Goal: Task Accomplishment & Management: Manage account settings

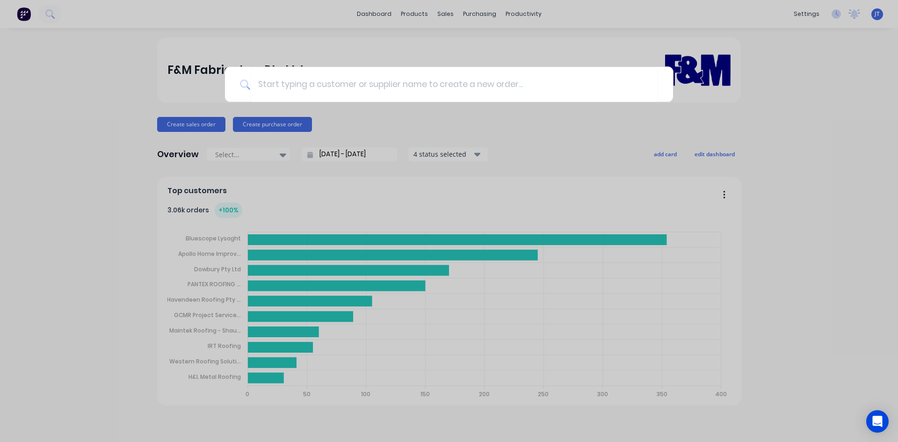
type input "s"
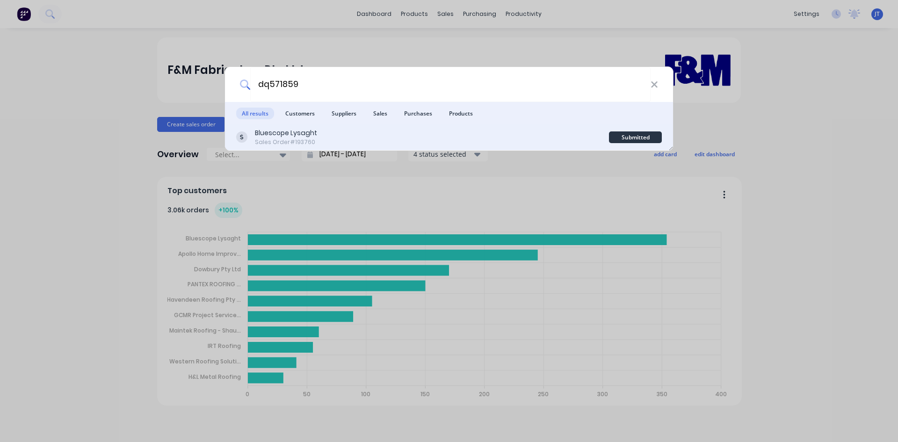
type input "dq571859"
click at [257, 141] on div "Sales Order #193760" at bounding box center [286, 142] width 62 height 8
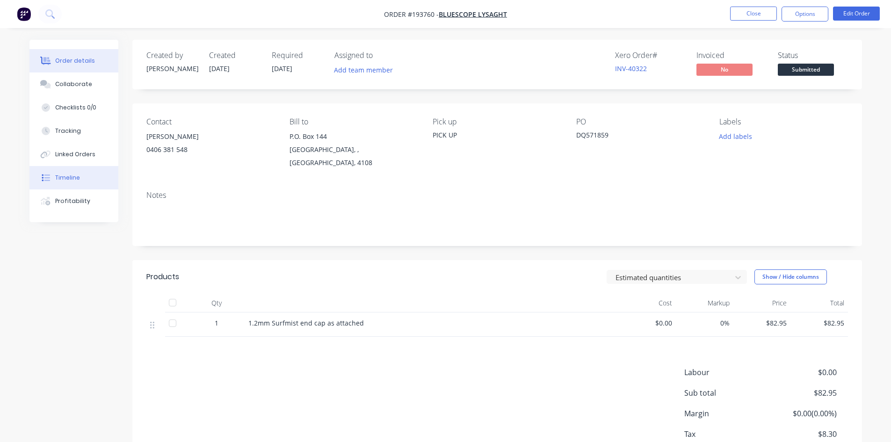
click at [81, 184] on button "Timeline" at bounding box center [73, 177] width 89 height 23
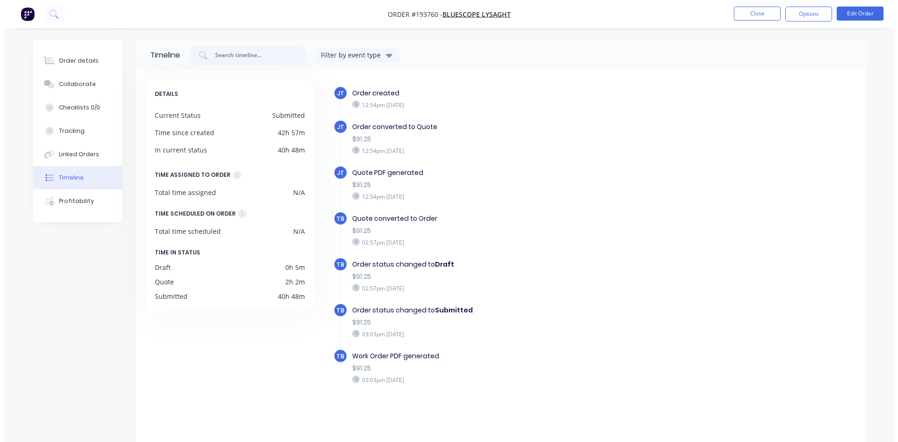
scroll to position [14, 0]
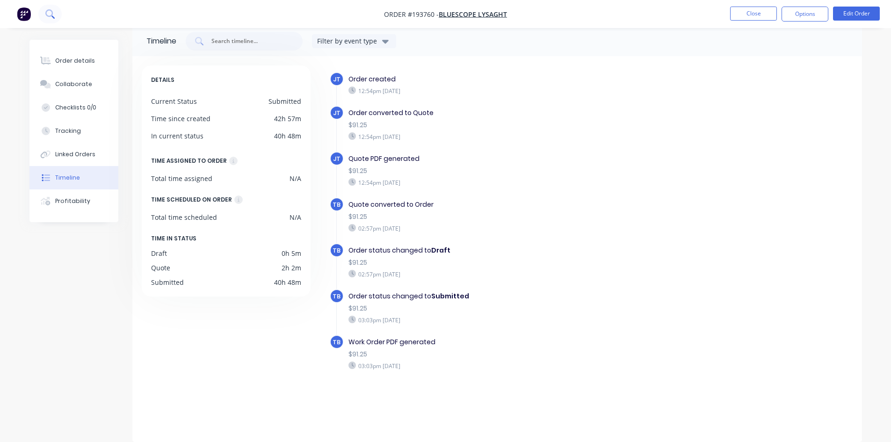
click at [57, 10] on button at bounding box center [49, 14] width 23 height 19
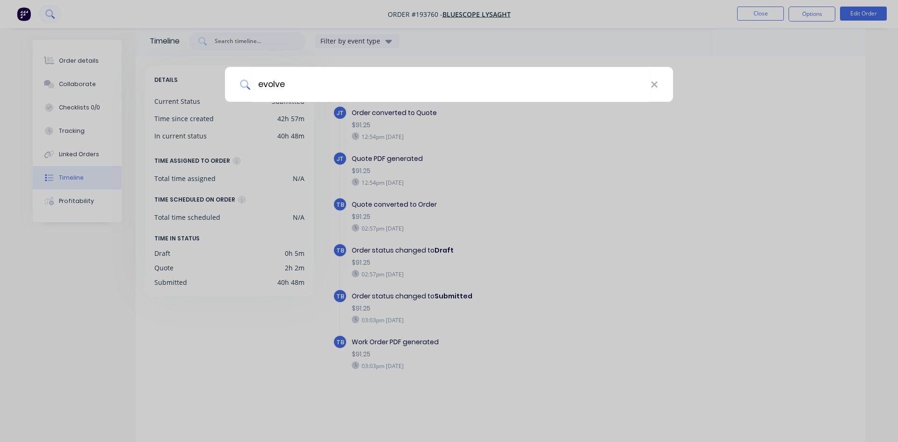
type input "evolve"
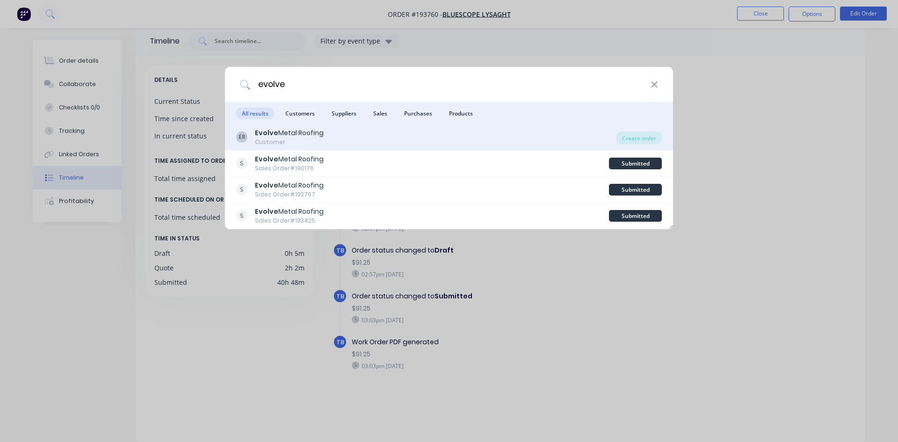
click at [495, 141] on div "ER Evolve Metal Roofing Customer" at bounding box center [426, 137] width 380 height 18
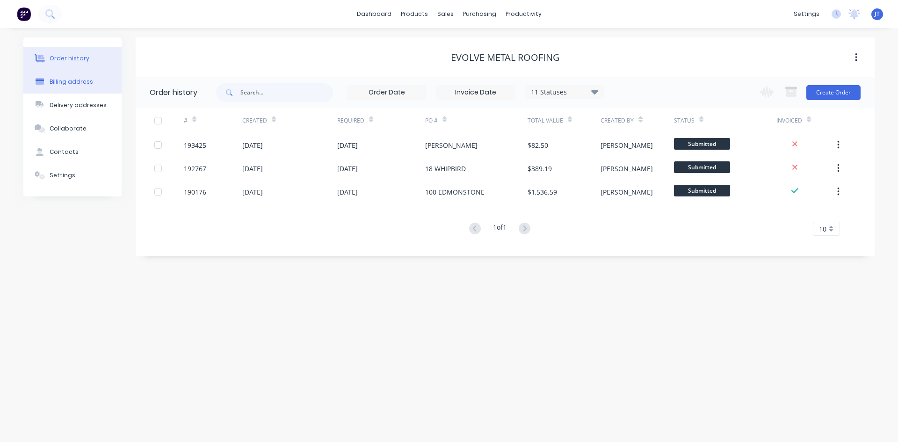
click at [46, 87] on button "Billing address" at bounding box center [72, 81] width 98 height 23
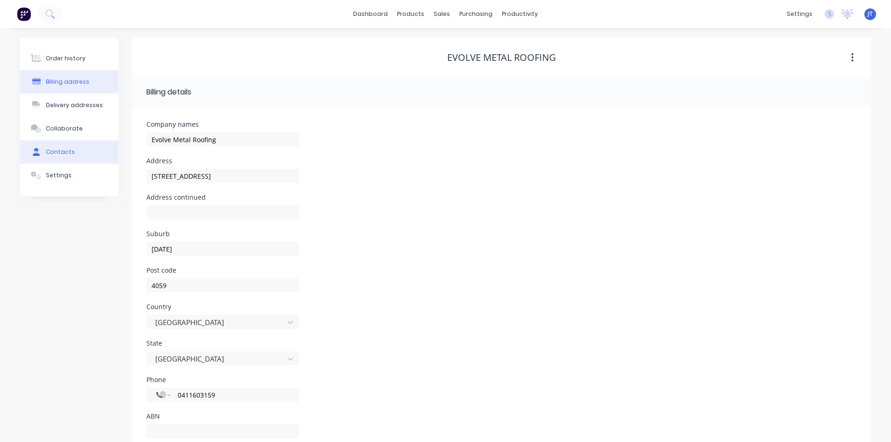
click at [75, 155] on button "Contacts" at bounding box center [69, 151] width 98 height 23
select select "AU"
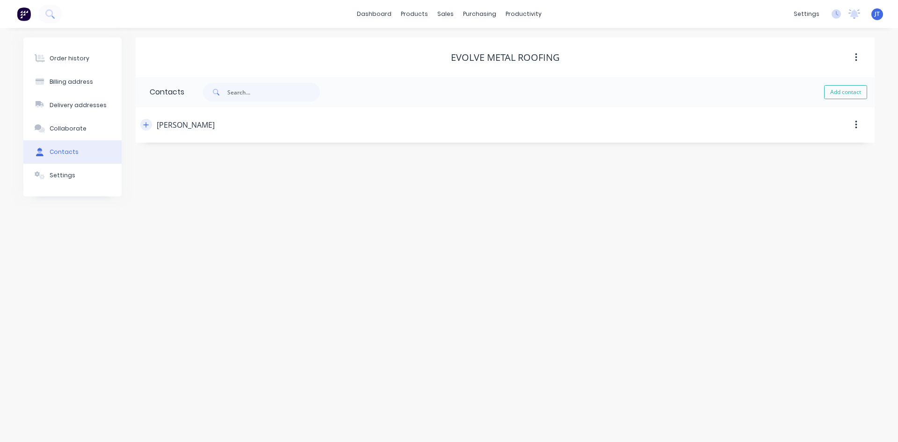
click at [146, 130] on button "button" at bounding box center [146, 125] width 12 height 12
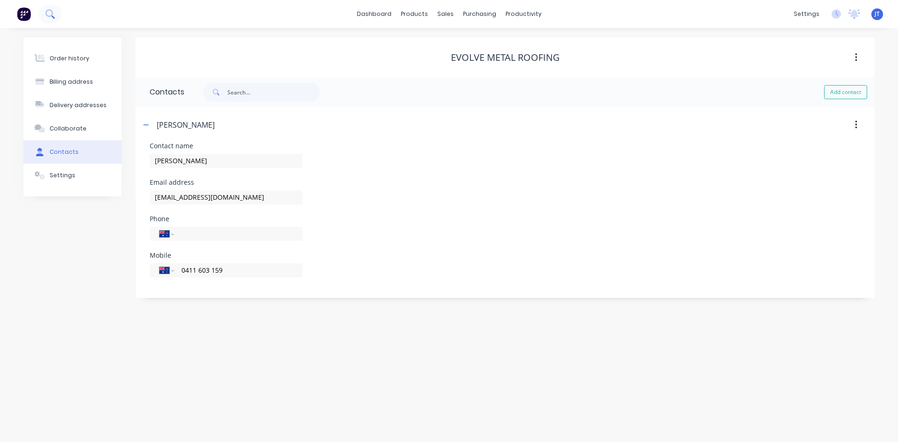
click at [49, 12] on icon at bounding box center [49, 13] width 9 height 9
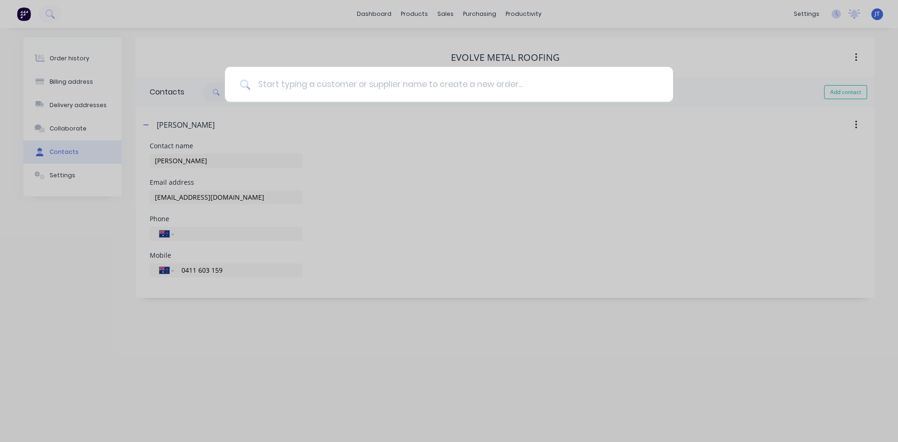
click at [463, 91] on input at bounding box center [454, 84] width 408 height 35
type input "37295"
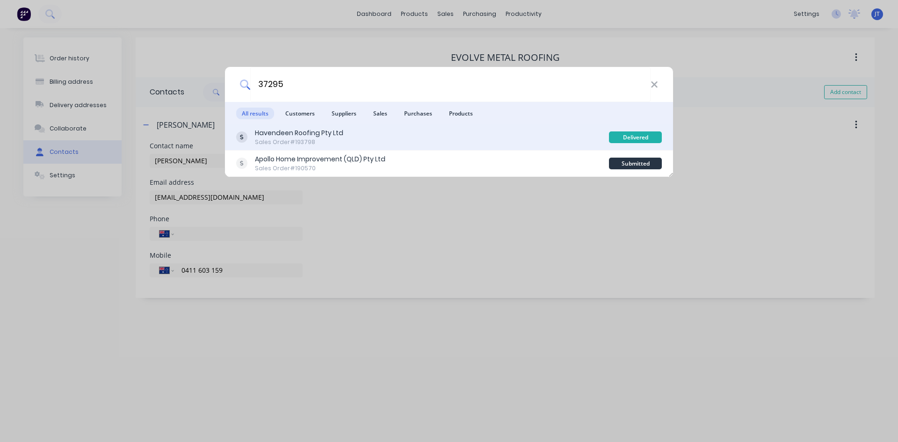
click at [376, 138] on div "Havendeen Roofing Pty Ltd Sales Order #193798" at bounding box center [422, 137] width 373 height 18
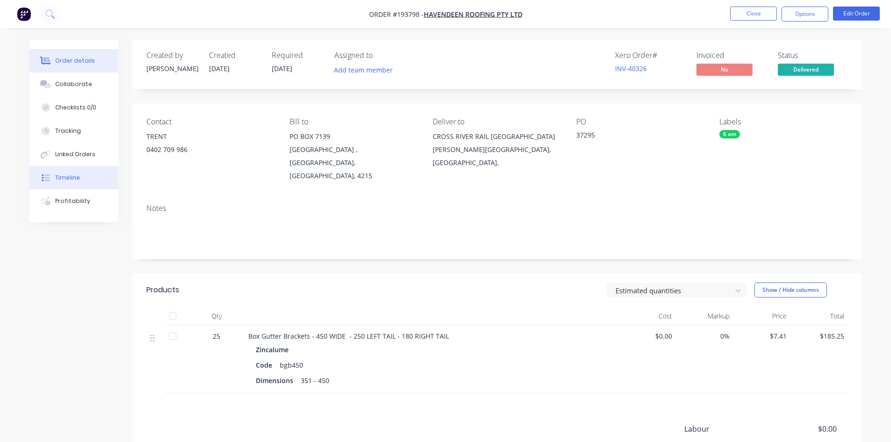
click at [51, 175] on div at bounding box center [46, 178] width 14 height 8
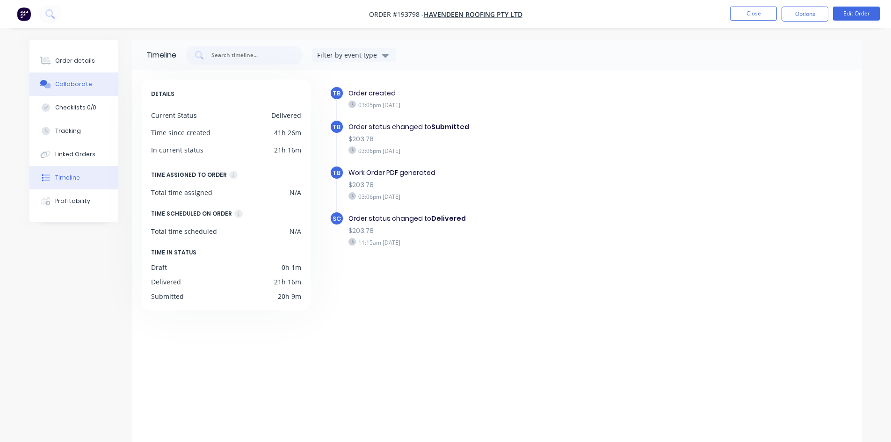
click at [68, 80] on div "Collaborate" at bounding box center [73, 84] width 37 height 8
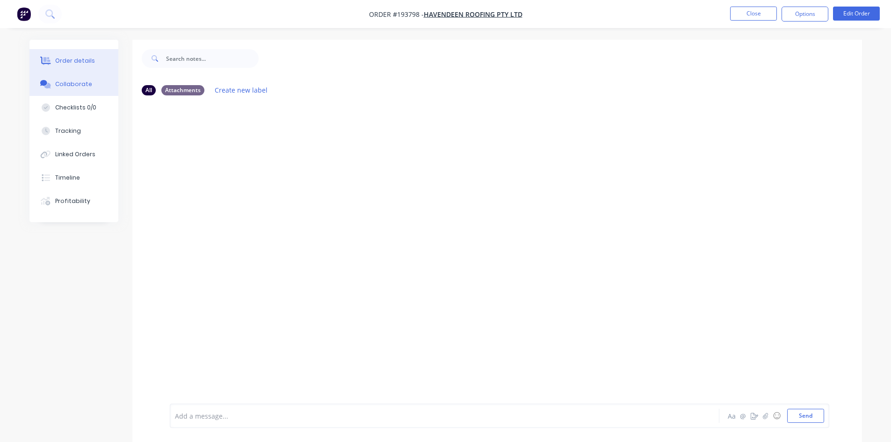
click at [78, 58] on div "Order details" at bounding box center [75, 61] width 40 height 8
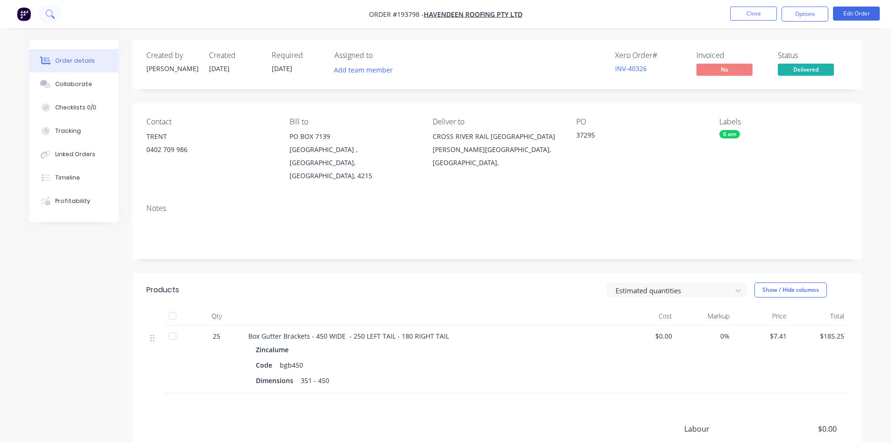
click at [37, 14] on nav "Order #193798 - Havendeen Roofing Pty Ltd Close Options Edit Order" at bounding box center [445, 14] width 891 height 28
click at [40, 17] on button at bounding box center [49, 14] width 23 height 19
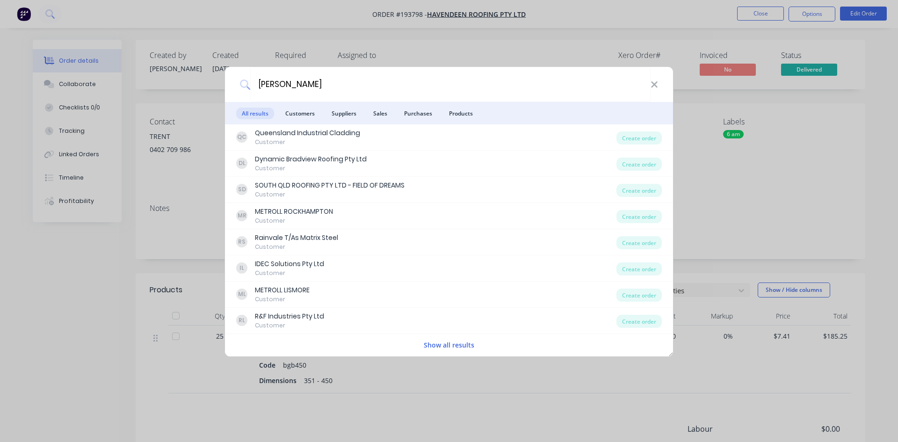
click at [452, 344] on button "Show all results" at bounding box center [449, 345] width 56 height 11
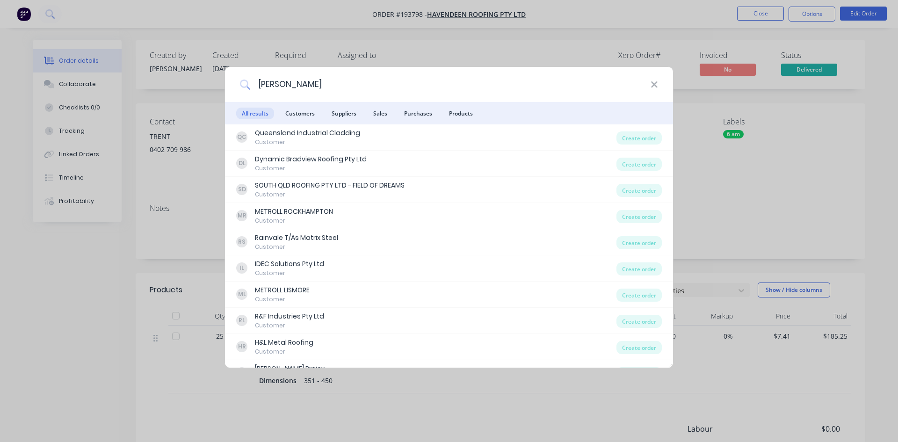
click at [296, 91] on input "[PERSON_NAME]" at bounding box center [450, 84] width 401 height 35
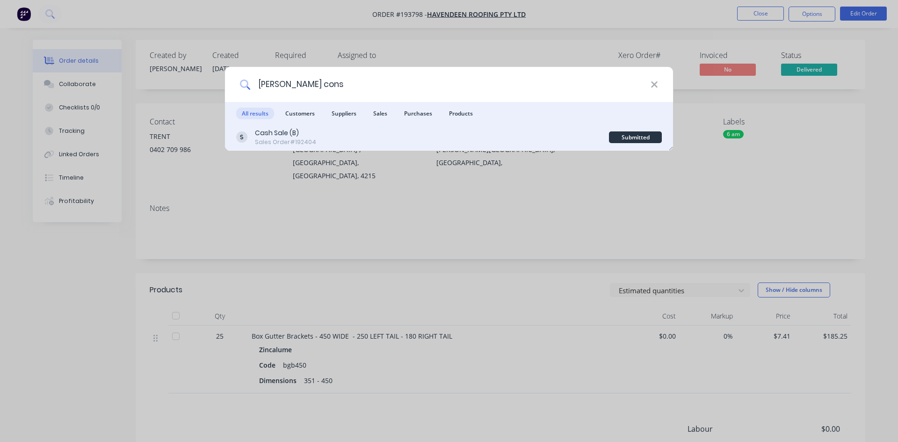
type input "[PERSON_NAME] cons"
click at [296, 124] on div "Cash Sale (B) Sales Order #192404 Submitted" at bounding box center [449, 137] width 448 height 26
click at [300, 141] on div "Sales Order #192404" at bounding box center [285, 142] width 61 height 8
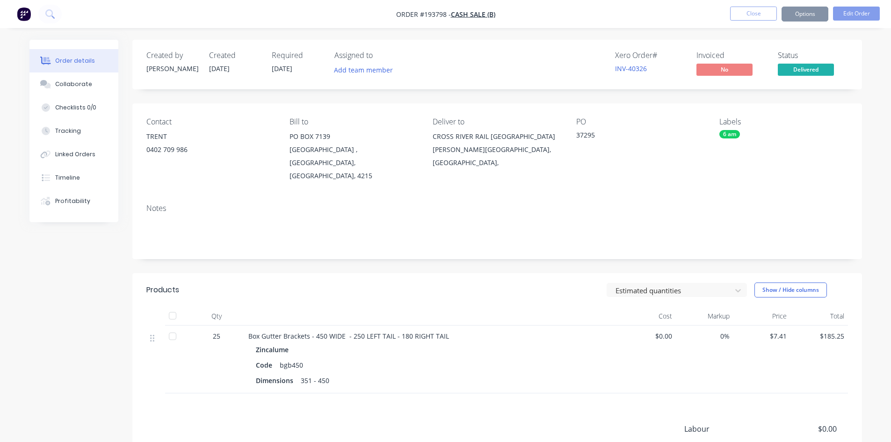
click at [521, 90] on div "Created by [PERSON_NAME] Created [DATE] Required [DATE] Assigned to Add team me…" at bounding box center [497, 293] width 730 height 506
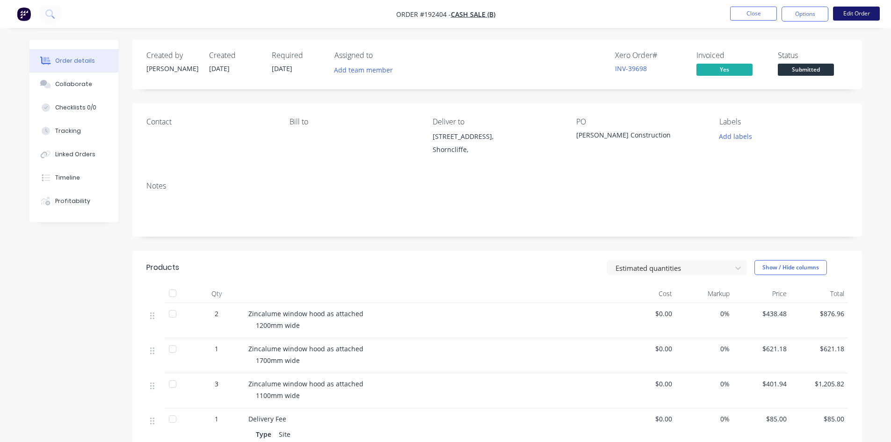
click at [878, 13] on button "Edit Order" at bounding box center [856, 14] width 47 height 14
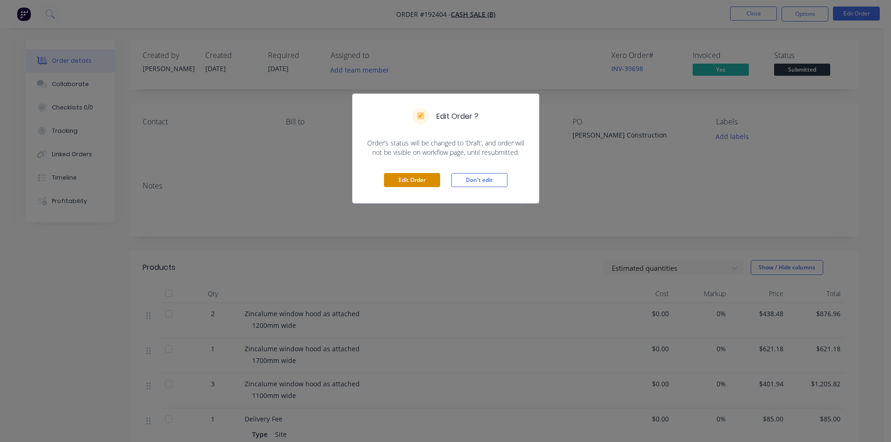
click at [425, 178] on button "Edit Order" at bounding box center [412, 180] width 56 height 14
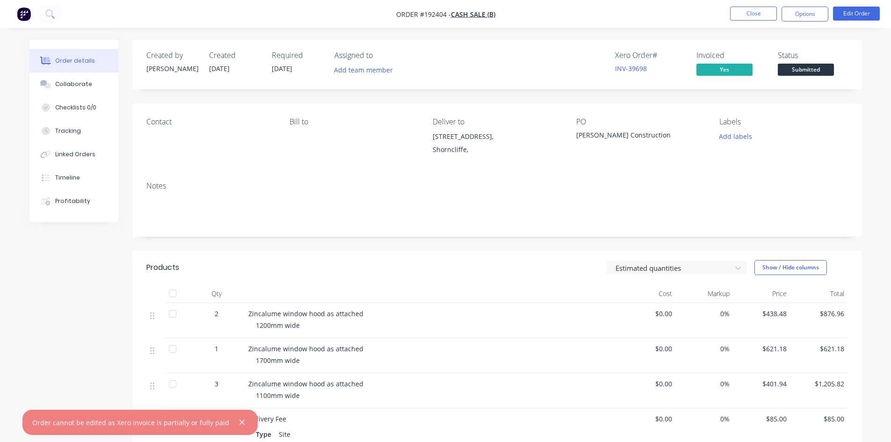
click at [468, 140] on div "[STREET_ADDRESS]," at bounding box center [497, 136] width 128 height 13
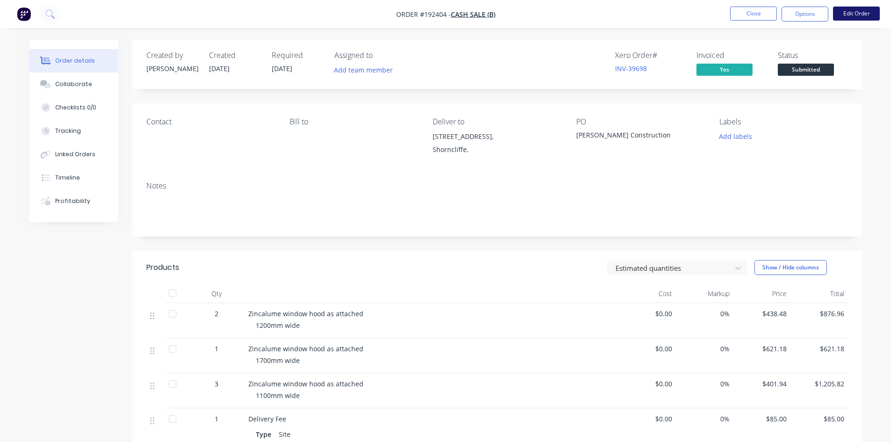
click at [848, 19] on button "Edit Order" at bounding box center [856, 14] width 47 height 14
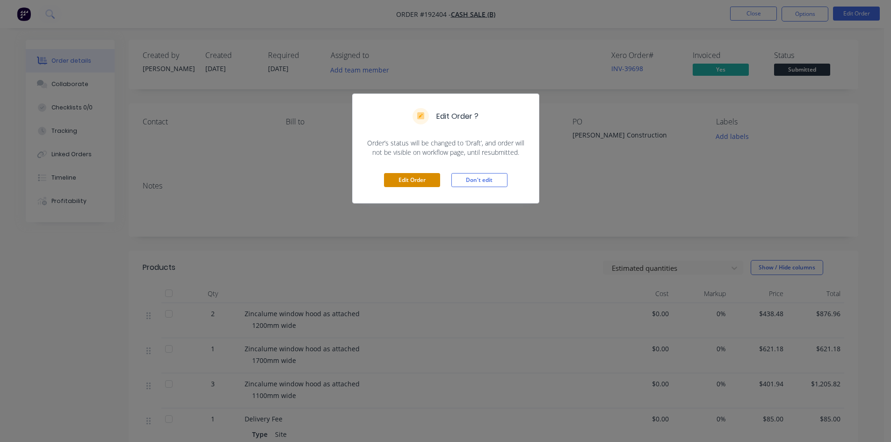
click at [407, 184] on button "Edit Order" at bounding box center [412, 180] width 56 height 14
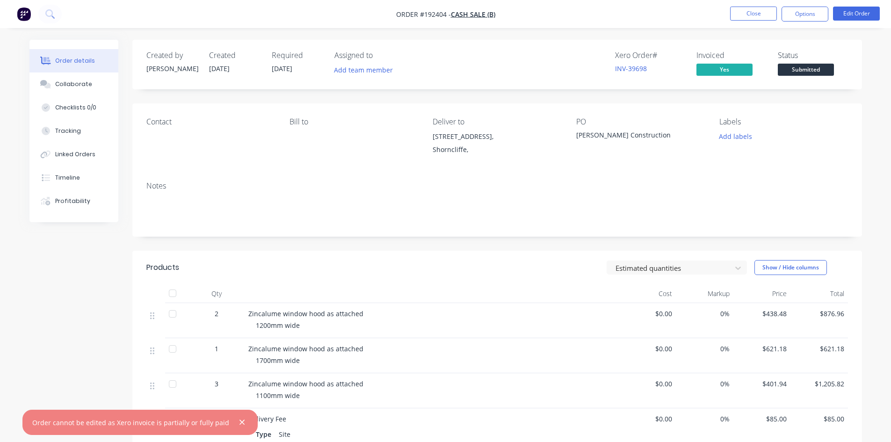
click at [407, 184] on div "Notes" at bounding box center [497, 186] width 702 height 9
